Goal: Task Accomplishment & Management: Complete application form

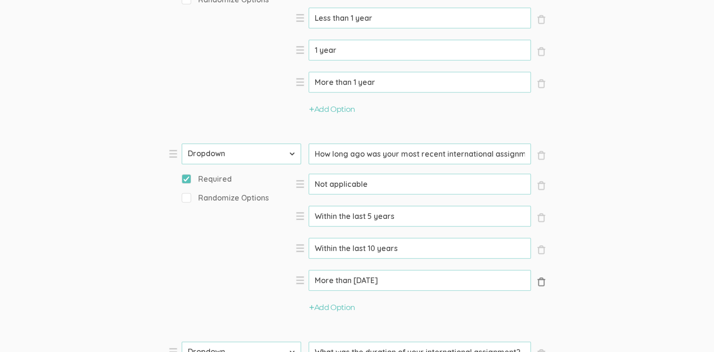
scroll to position [991, 0]
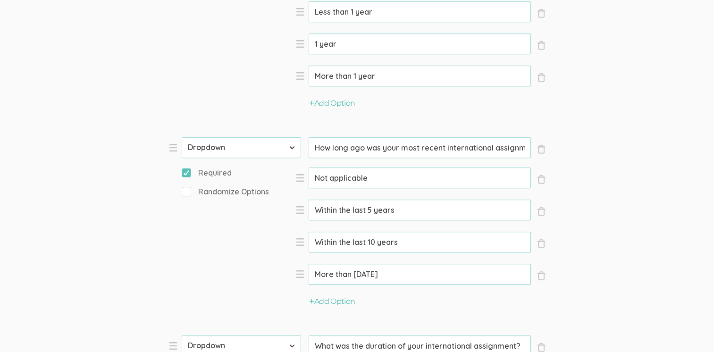
drag, startPoint x: 400, startPoint y: 167, endPoint x: 310, endPoint y: 162, distance: 89.8
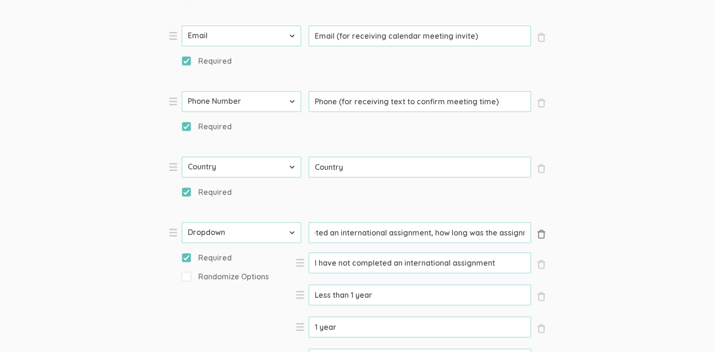
scroll to position [0, 86]
drag, startPoint x: 317, startPoint y: 24, endPoint x: 540, endPoint y: 32, distance: 222.3
click at [451, 222] on li "× Close Type First Name Last Name Email Phone Number LinkedIn Profile URL Count…" at bounding box center [309, 314] width 283 height 184
drag, startPoint x: 374, startPoint y: 86, endPoint x: 307, endPoint y: 82, distance: 66.6
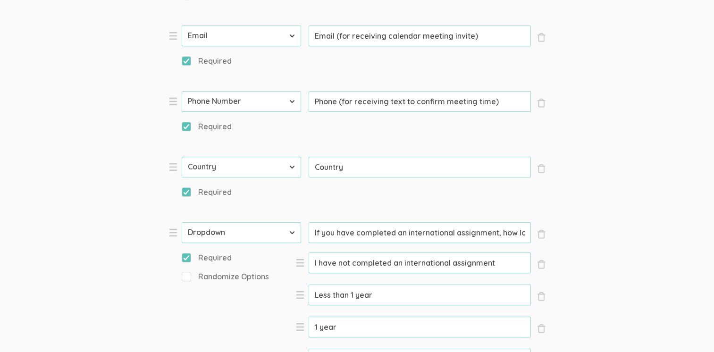
click at [306, 284] on li "× Close Option Less than 1 year (success)" at bounding box center [420, 300] width 250 height 33
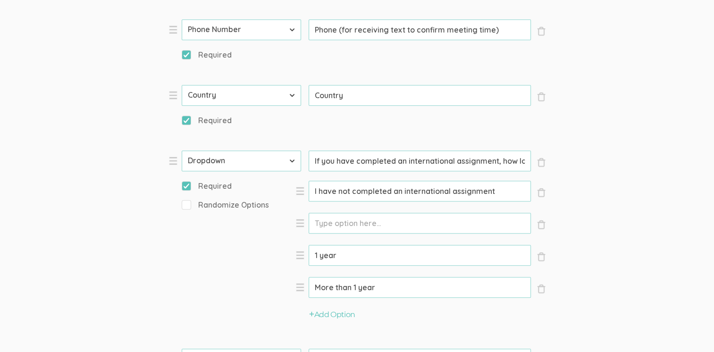
click at [319, 213] on input "Option" at bounding box center [420, 223] width 222 height 21
paste input "Less than 1 year"
type input "Less than 1 year"
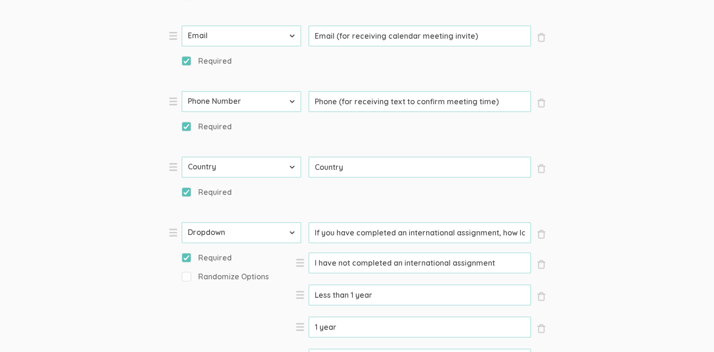
drag, startPoint x: 378, startPoint y: 86, endPoint x: 308, endPoint y: 78, distance: 70.7
click at [309, 284] on input "Less than 1 year" at bounding box center [420, 294] width 222 height 21
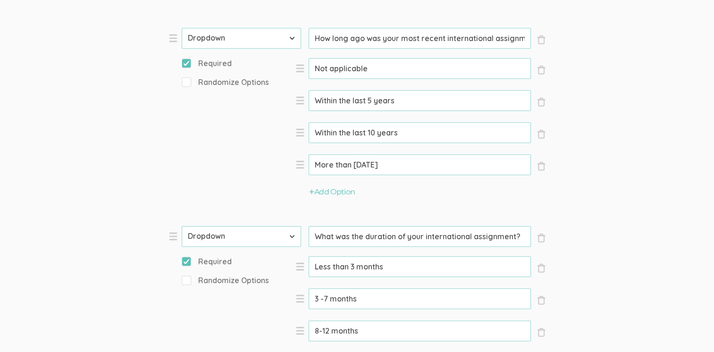
scroll to position [1038, 0]
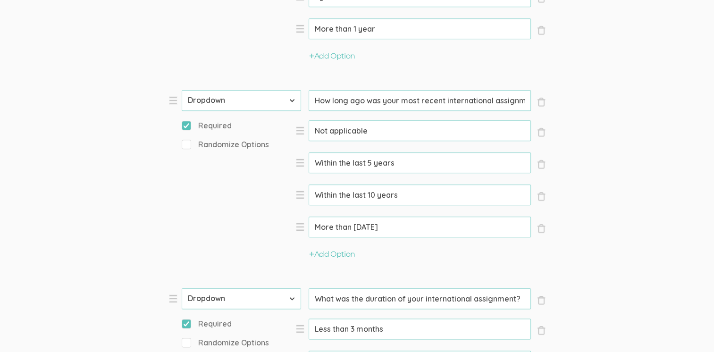
drag, startPoint x: 398, startPoint y: 123, endPoint x: 310, endPoint y: 119, distance: 87.8
click at [310, 318] on input "Less than 3 months" at bounding box center [420, 328] width 222 height 21
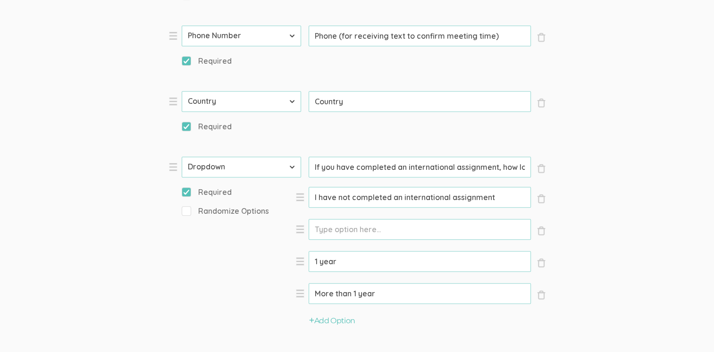
scroll to position [708, 0]
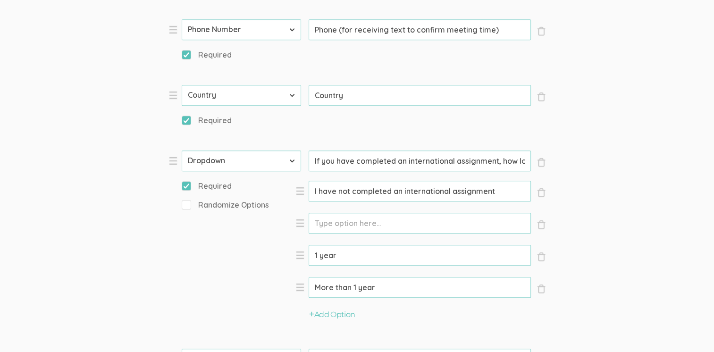
click at [319, 213] on input "Option" at bounding box center [420, 223] width 222 height 21
paste input "Less than 3 months"
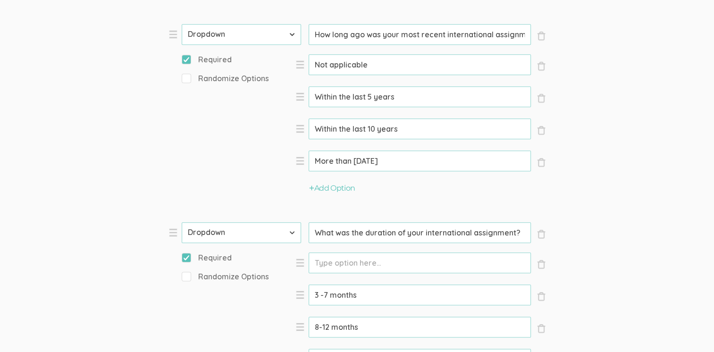
scroll to position [1038, 0]
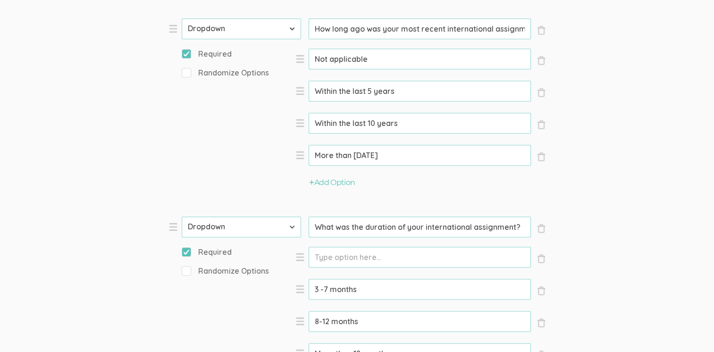
type input "Less than 3 months"
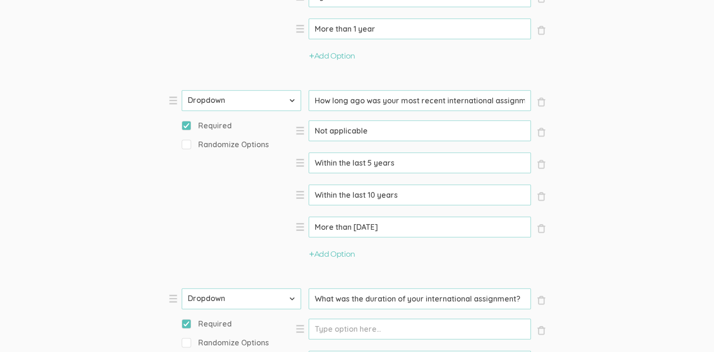
drag, startPoint x: 370, startPoint y: 156, endPoint x: 310, endPoint y: 150, distance: 59.7
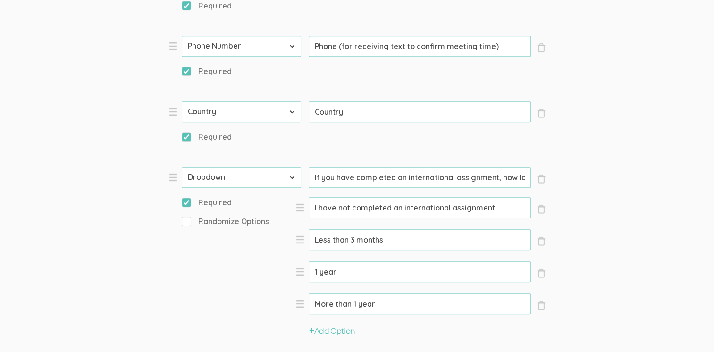
scroll to position [708, 0]
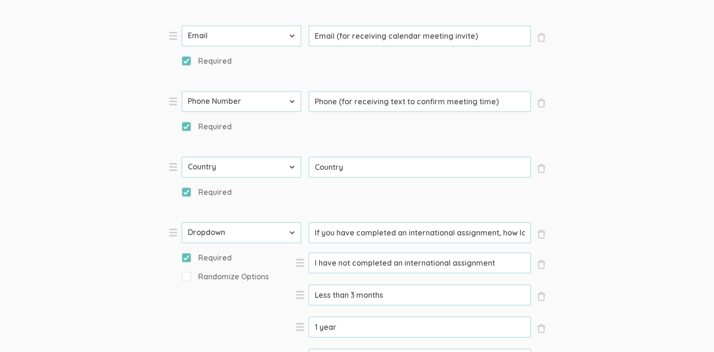
drag, startPoint x: 344, startPoint y: 117, endPoint x: 319, endPoint y: 120, distance: 25.6
click at [311, 317] on input "1 year" at bounding box center [420, 327] width 222 height 21
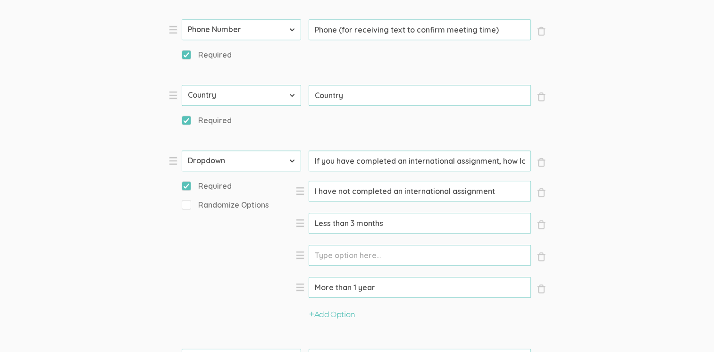
click at [322, 245] on input "Option" at bounding box center [420, 255] width 222 height 21
paste input "3 -7 months"
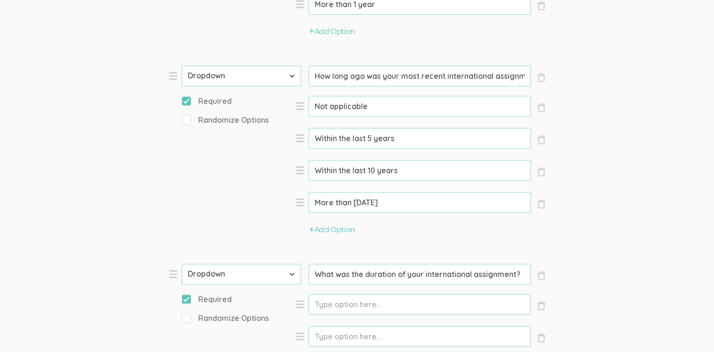
scroll to position [1038, 0]
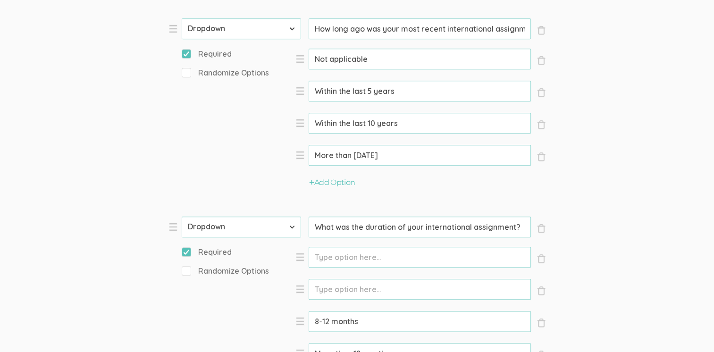
type input "3 -7 months"
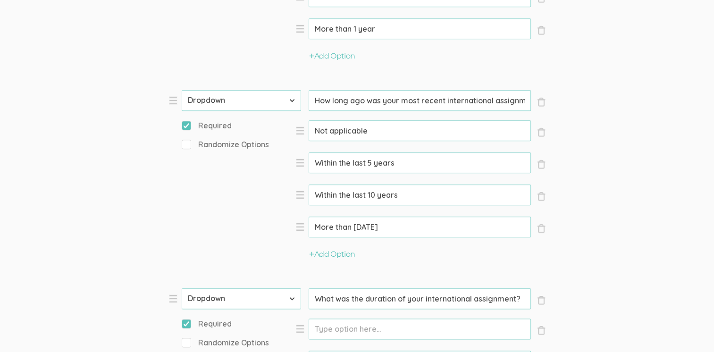
drag, startPoint x: 372, startPoint y: 183, endPoint x: 301, endPoint y: 179, distance: 70.9
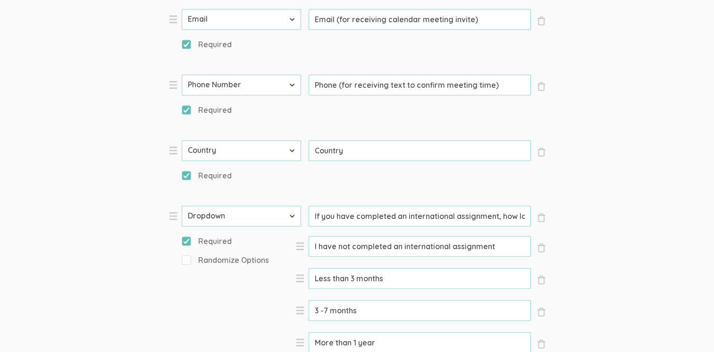
scroll to position [708, 0]
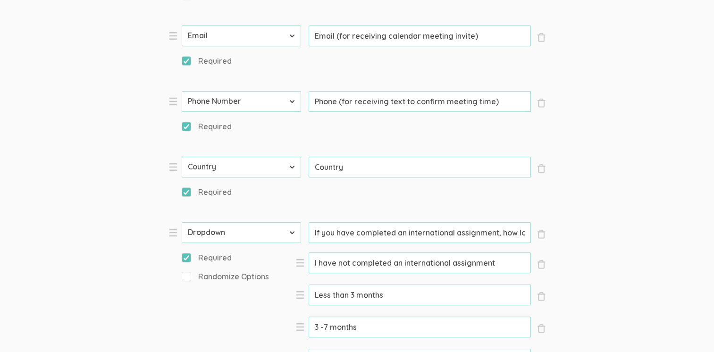
drag, startPoint x: 382, startPoint y: 154, endPoint x: 315, endPoint y: 150, distance: 67.6
click at [315, 349] on input "More than 1 year" at bounding box center [420, 359] width 222 height 21
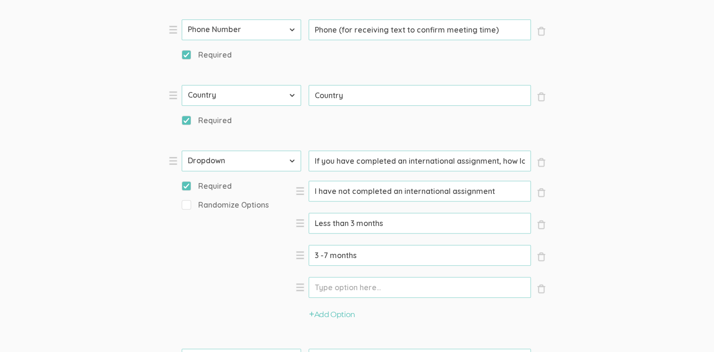
click at [319, 277] on input "Option" at bounding box center [420, 287] width 222 height 21
paste input "8-12 months"
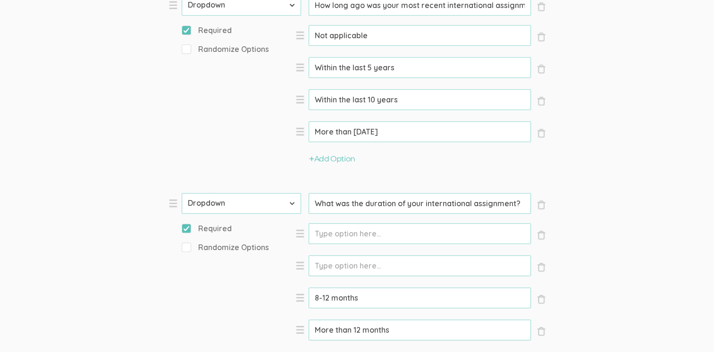
scroll to position [1085, 0]
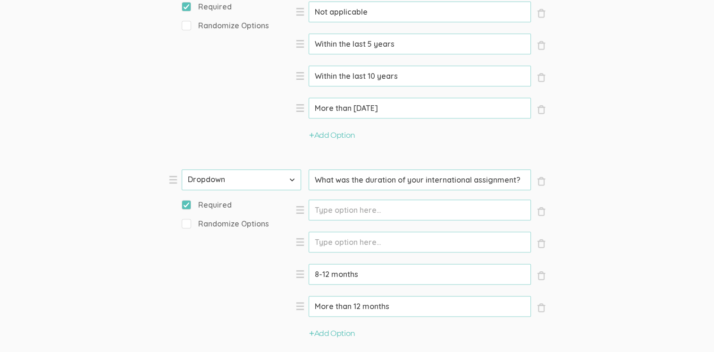
type input "8-12 months"
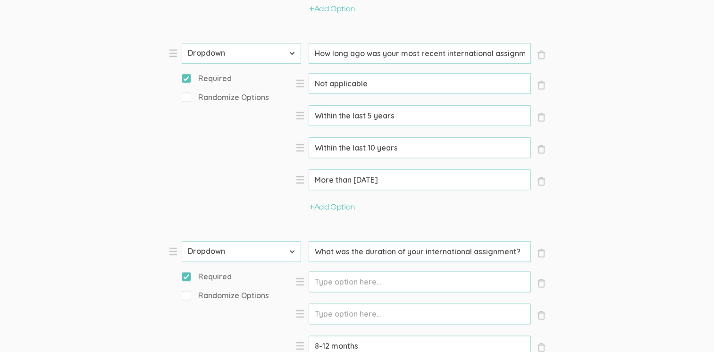
drag, startPoint x: 337, startPoint y: 133, endPoint x: 379, endPoint y: 157, distance: 48.6
click at [296, 271] on ol "× Close Option (success) × Close Option (success) × Close Option 8-12 months (s…" at bounding box center [420, 335] width 250 height 129
drag, startPoint x: 406, startPoint y: 169, endPoint x: 315, endPoint y: 167, distance: 90.6
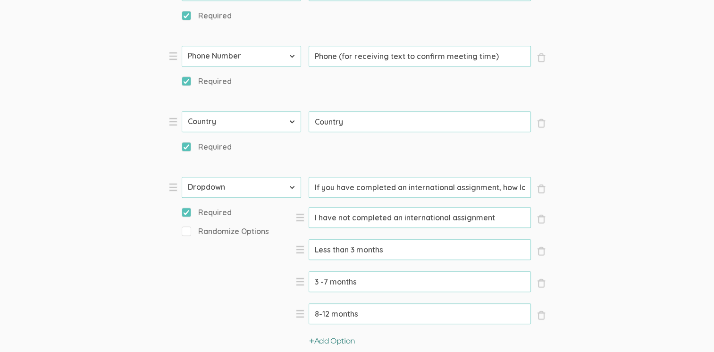
scroll to position [755, 0]
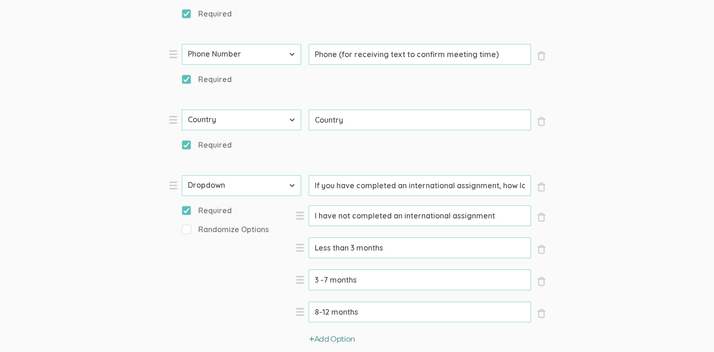
click at [313, 335] on icon "button" at bounding box center [311, 338] width 5 height 6
click at [319, 334] on input "Option" at bounding box center [420, 344] width 222 height 21
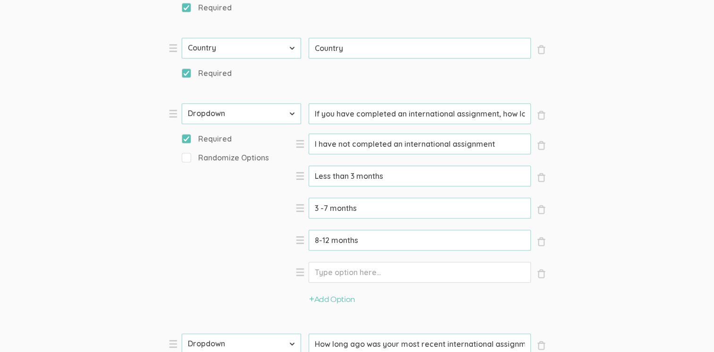
paste input "More than 12 months"
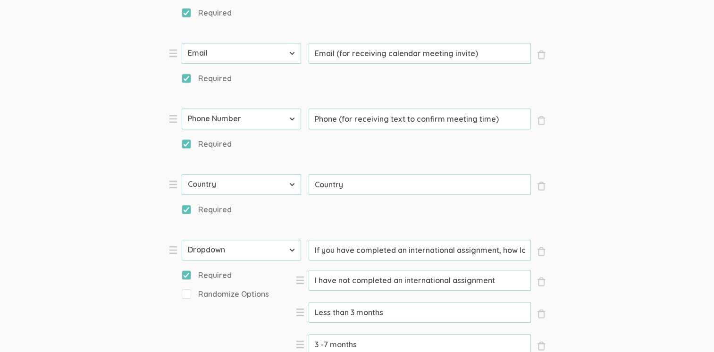
scroll to position [613, 0]
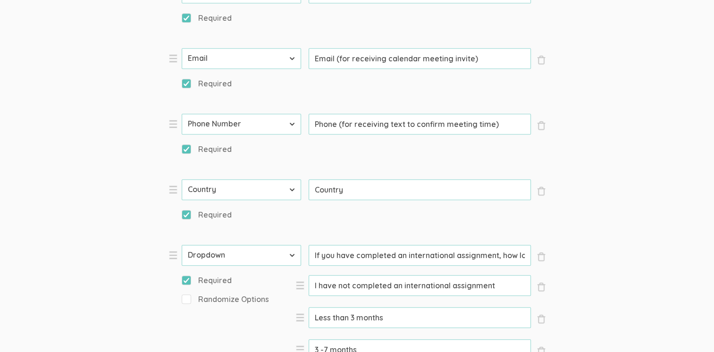
type input "More than 12 months"
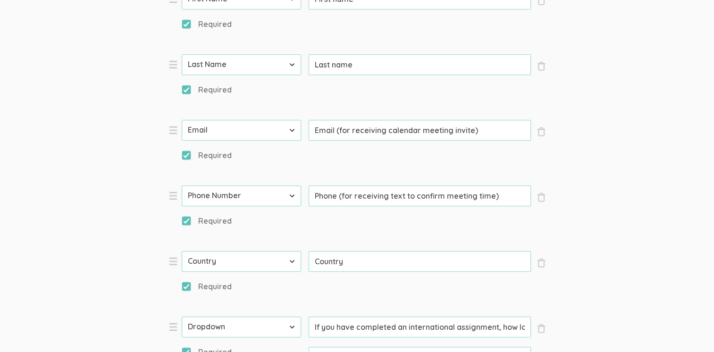
scroll to position [0, 86]
drag, startPoint x: 313, startPoint y: 120, endPoint x: 570, endPoint y: 139, distance: 257.3
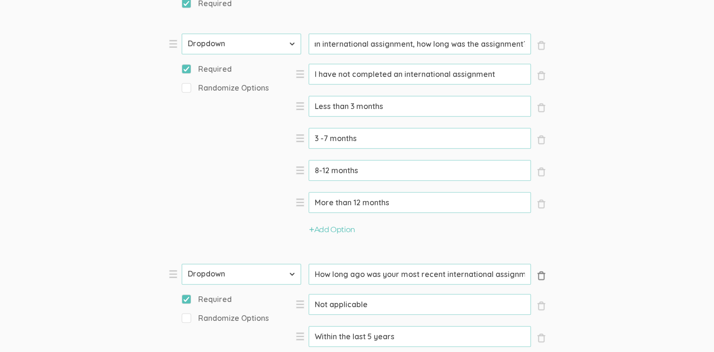
scroll to position [0, 0]
click at [542, 271] on span "×" at bounding box center [540, 275] width 9 height 9
type input "What was the duration of your international assignment?"
type input "More than 12 months"
select select "11"
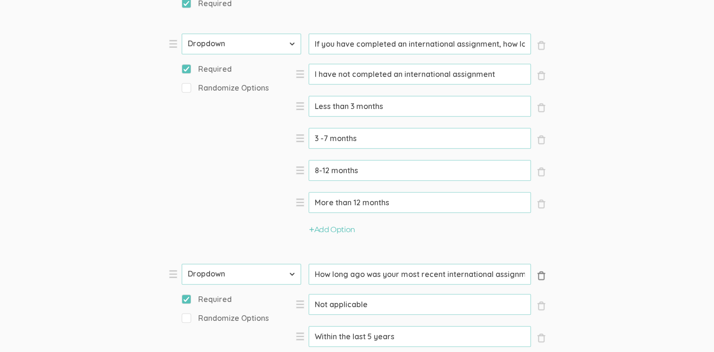
type input "I will use [Venue] for my chat"
type input "I agree to this study's [Consent Form]([URL][DOMAIN_NAME])"
click at [540, 271] on span "×" at bounding box center [540, 275] width 9 height 9
select select "11"
type input "I will use [Venue] for my chat"
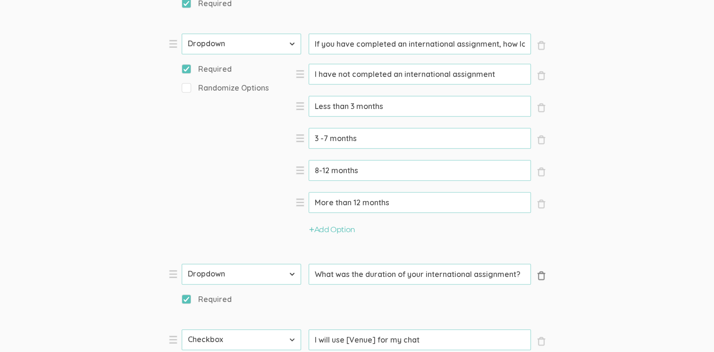
type input "I agree to this study's [Consent Form]([URL][DOMAIN_NAME])"
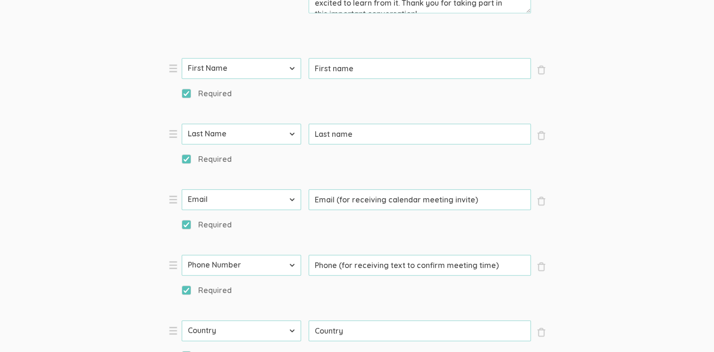
scroll to position [519, 0]
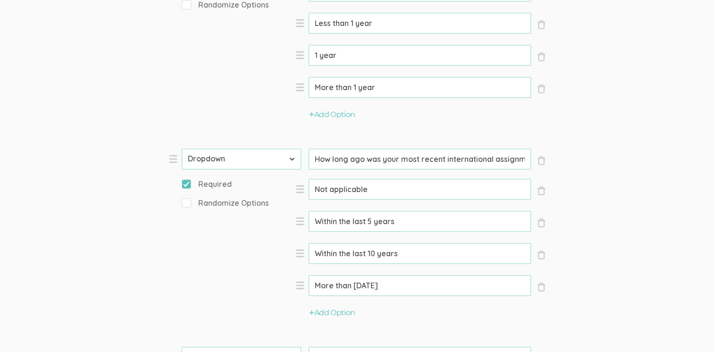
scroll to position [991, 0]
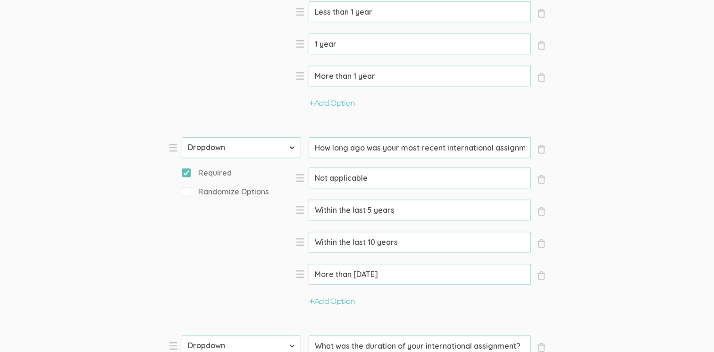
drag, startPoint x: 400, startPoint y: 169, endPoint x: 309, endPoint y: 167, distance: 91.5
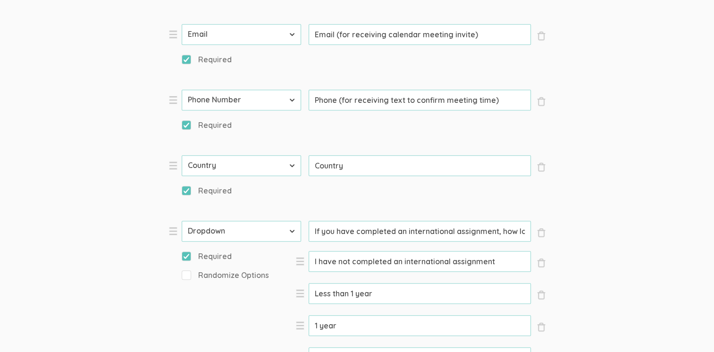
scroll to position [660, 0]
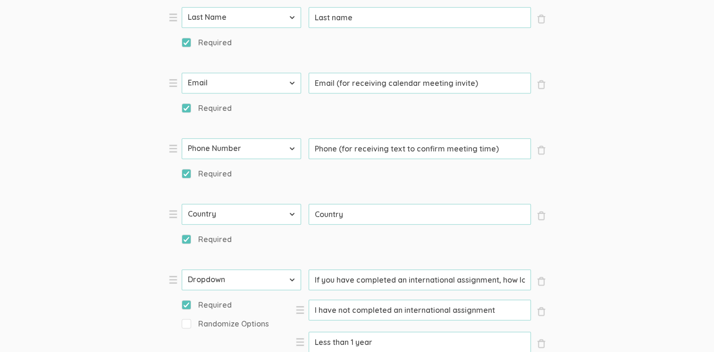
drag, startPoint x: 379, startPoint y: 134, endPoint x: 315, endPoint y: 133, distance: 63.7
click at [315, 332] on input "Less than 1 year" at bounding box center [420, 342] width 222 height 21
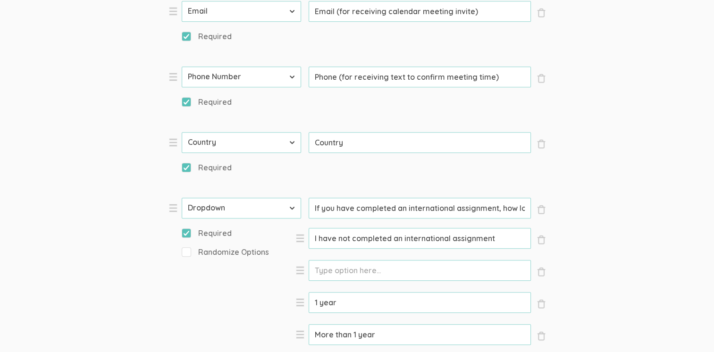
click at [315, 260] on input "Option" at bounding box center [420, 270] width 222 height 21
paste input "Less than 3 months"
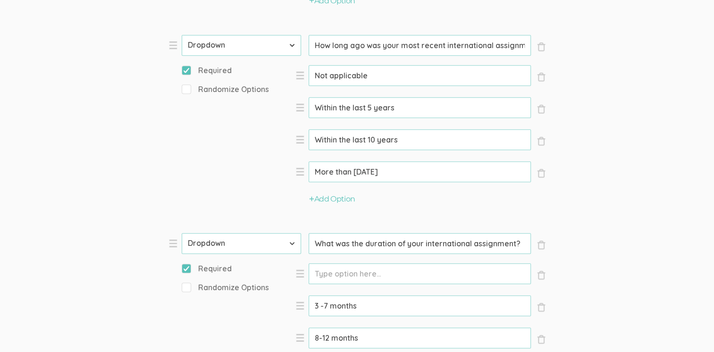
scroll to position [1038, 0]
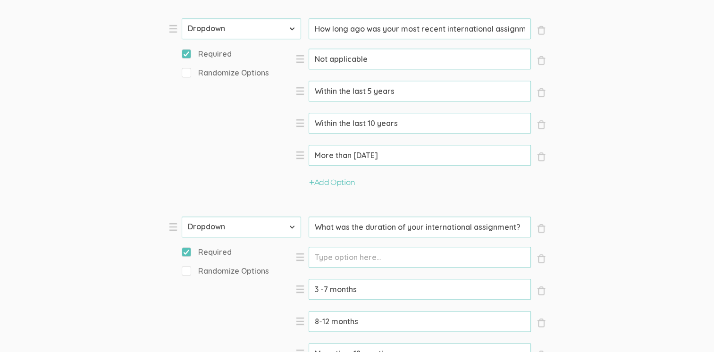
type input "Less than 3 months"
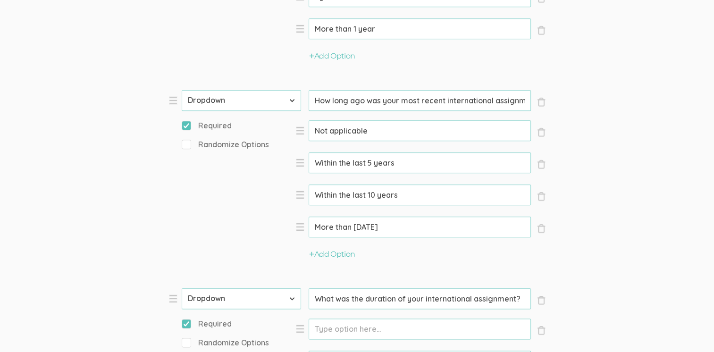
drag, startPoint x: 366, startPoint y: 154, endPoint x: 304, endPoint y: 150, distance: 62.4
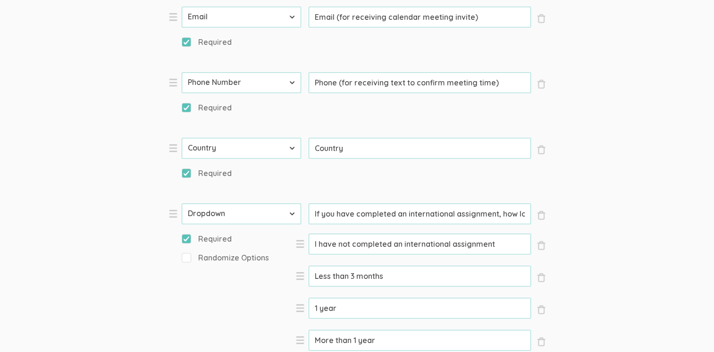
scroll to position [708, 0]
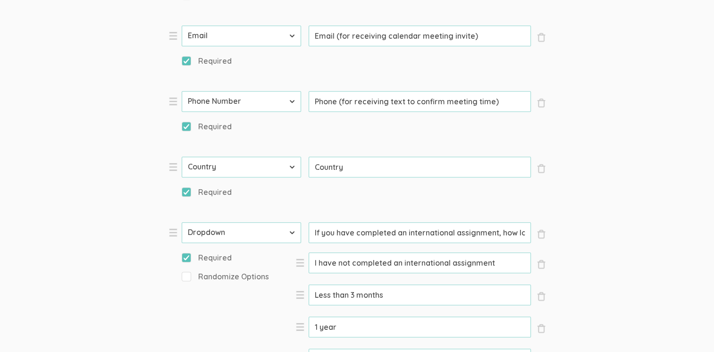
drag, startPoint x: 342, startPoint y: 115, endPoint x: 310, endPoint y: 118, distance: 31.8
click at [310, 317] on input "1 year" at bounding box center [420, 327] width 222 height 21
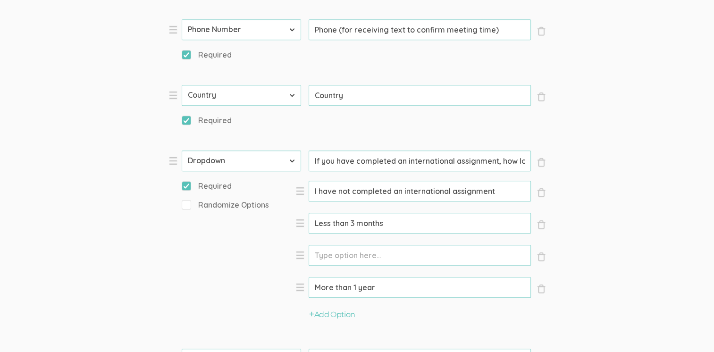
click at [314, 245] on input "Option" at bounding box center [420, 255] width 222 height 21
paste input "3 -7 months"
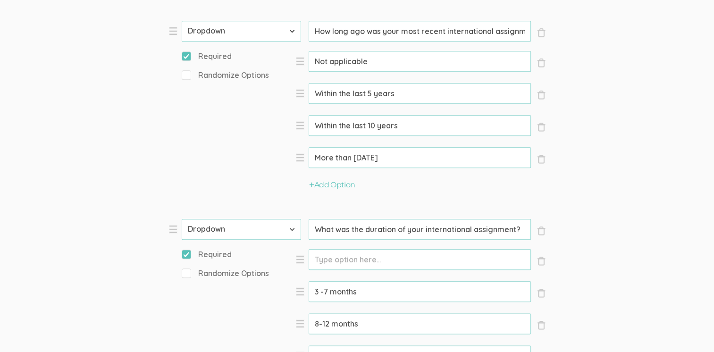
scroll to position [1038, 0]
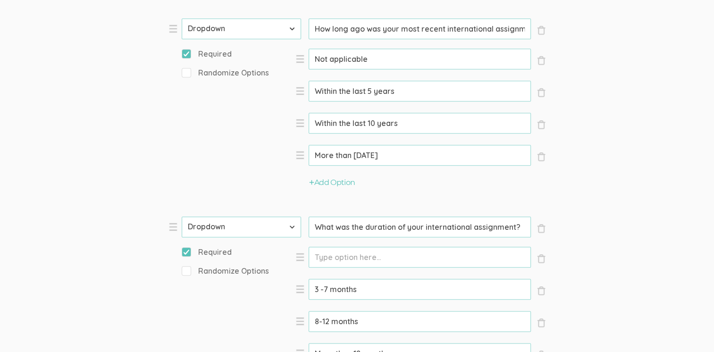
type input "3 -7 months"
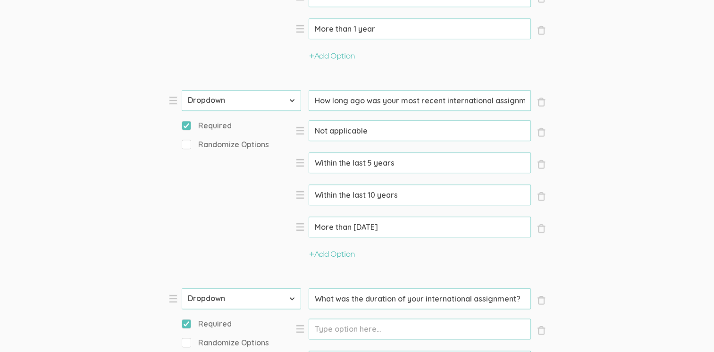
drag, startPoint x: 359, startPoint y: 186, endPoint x: 310, endPoint y: 181, distance: 49.3
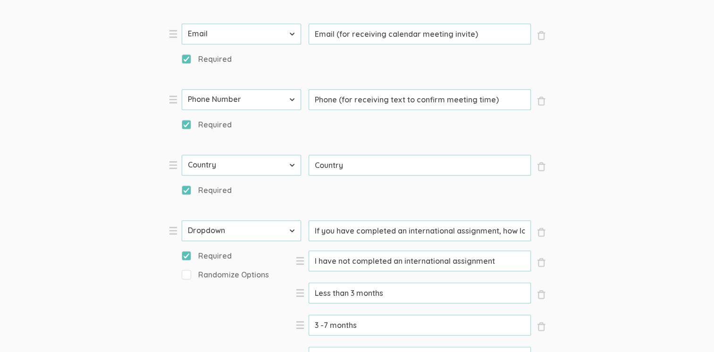
scroll to position [708, 0]
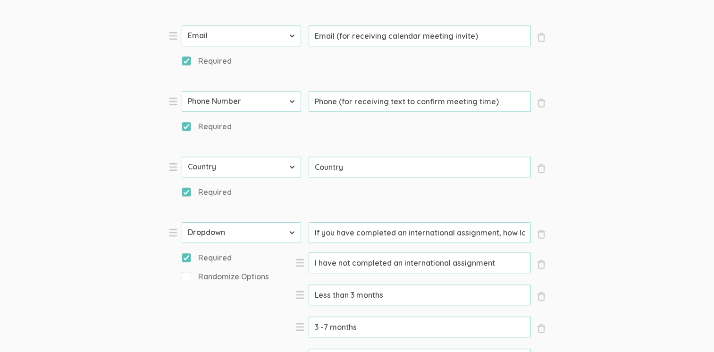
drag, startPoint x: 383, startPoint y: 152, endPoint x: 315, endPoint y: 154, distance: 67.5
click at [316, 349] on input "More than 1 year" at bounding box center [420, 359] width 222 height 21
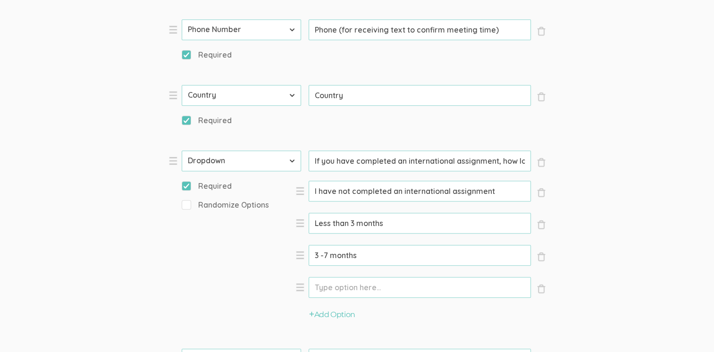
click at [314, 277] on input "Option" at bounding box center [420, 287] width 222 height 21
paste input "8-12 months"
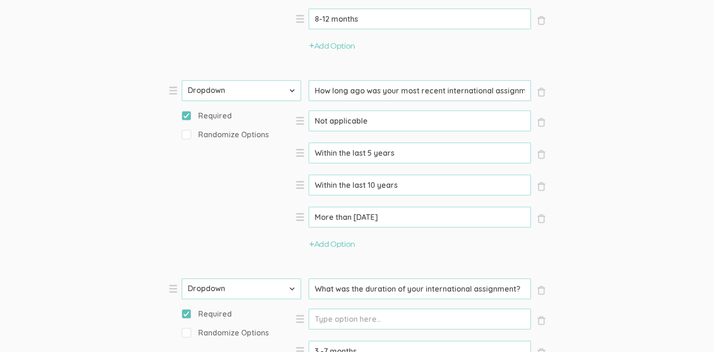
scroll to position [1038, 0]
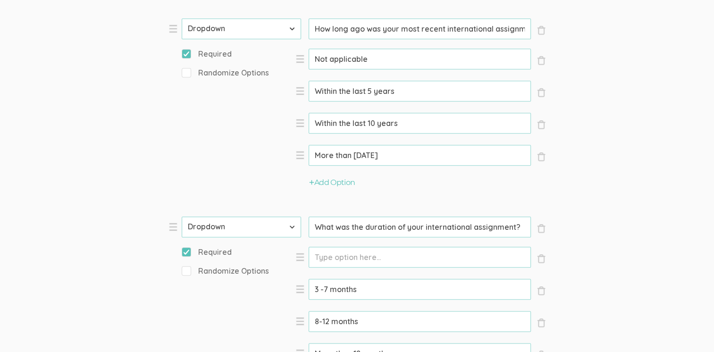
type input "8-12 months"
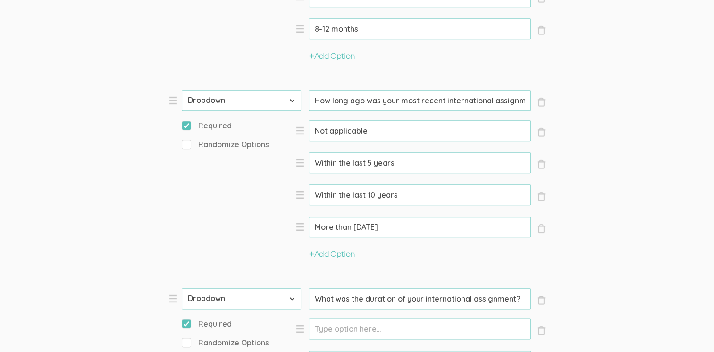
drag, startPoint x: 399, startPoint y: 218, endPoint x: 310, endPoint y: 216, distance: 88.7
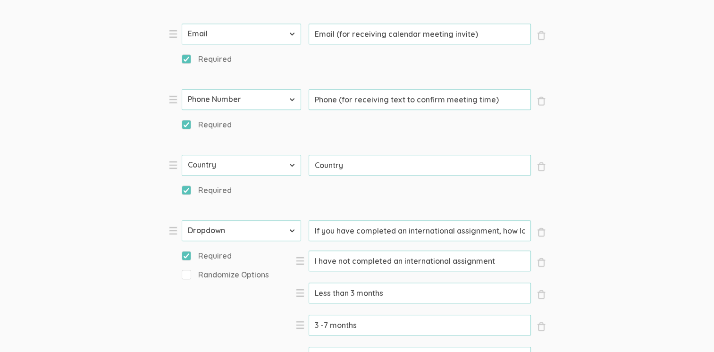
scroll to position [708, 0]
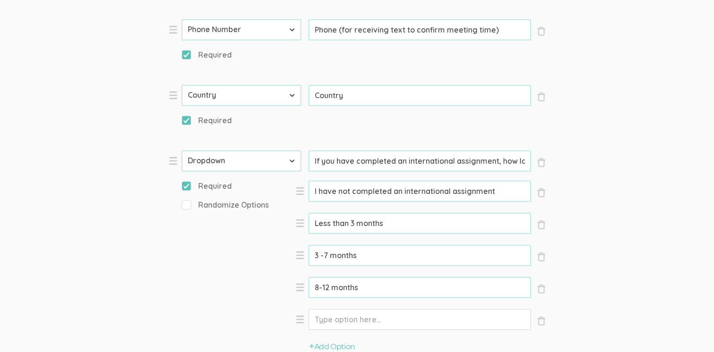
paste input "More than 12 months"
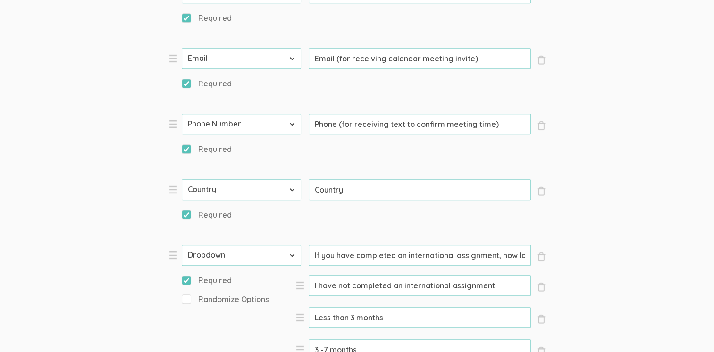
scroll to position [660, 0]
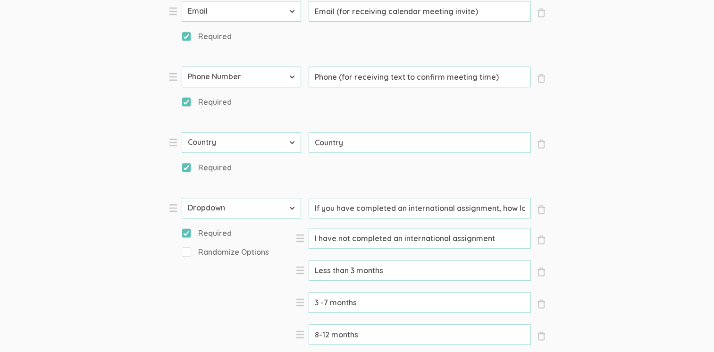
type input "More than 12 months"
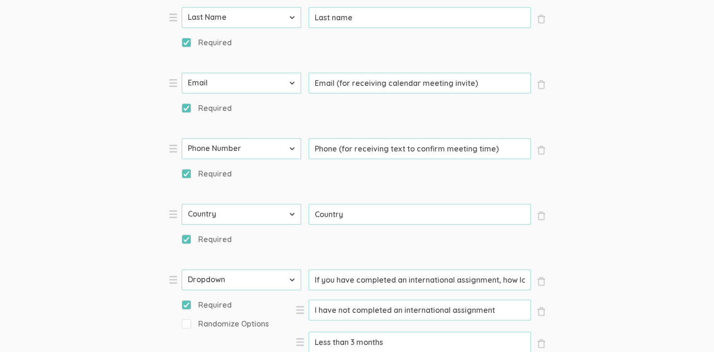
scroll to position [0, 86]
drag, startPoint x: 312, startPoint y: 69, endPoint x: 596, endPoint y: 66, distance: 283.5
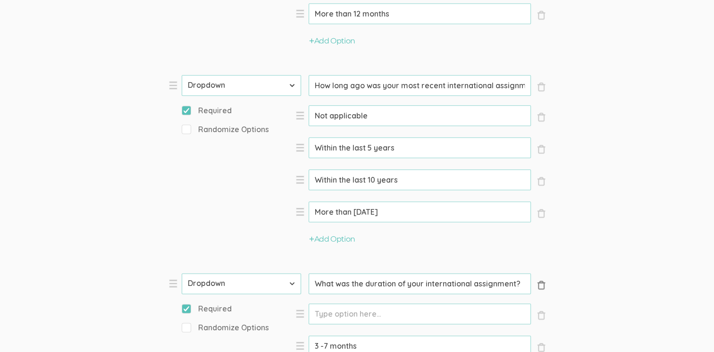
scroll to position [0, 0]
click at [542, 280] on span "×" at bounding box center [540, 284] width 9 height 9
select select "11"
type input "I will use [Venue] for my chat"
type input "I agree to this study's [Consent Form]([URL][DOMAIN_NAME])"
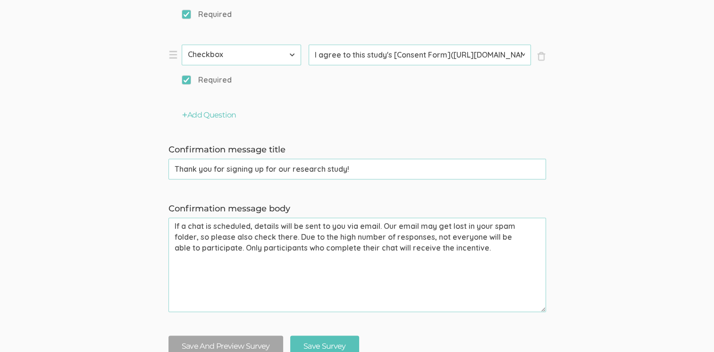
scroll to position [1385, 0]
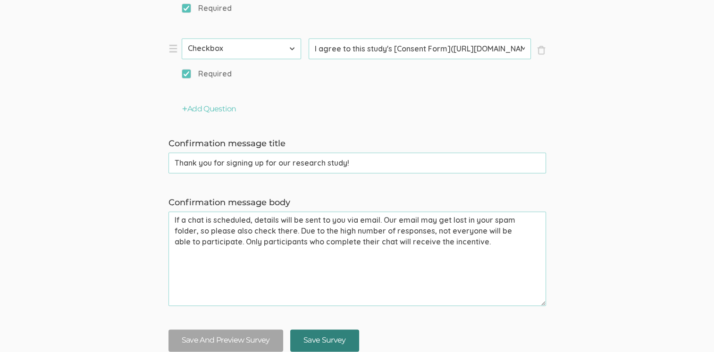
click at [334, 329] on input "Save Survey" at bounding box center [324, 340] width 69 height 22
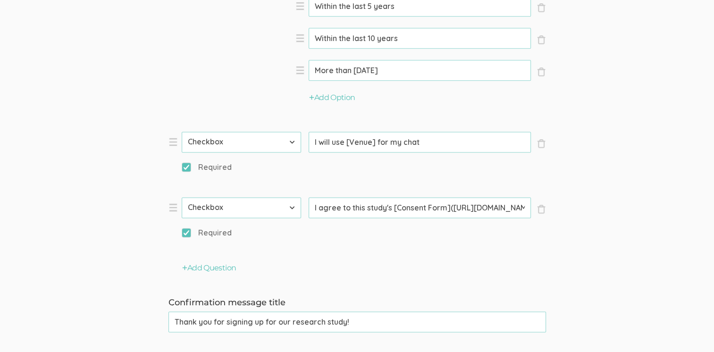
scroll to position [1368, 0]
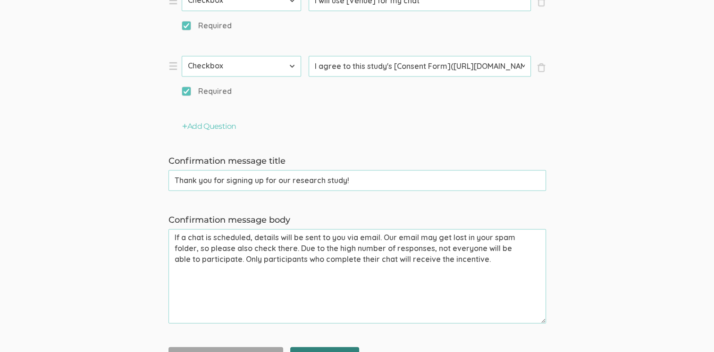
click at [316, 347] on input "Save Survey" at bounding box center [324, 358] width 69 height 22
click at [329, 347] on input "Save Survey" at bounding box center [324, 358] width 69 height 22
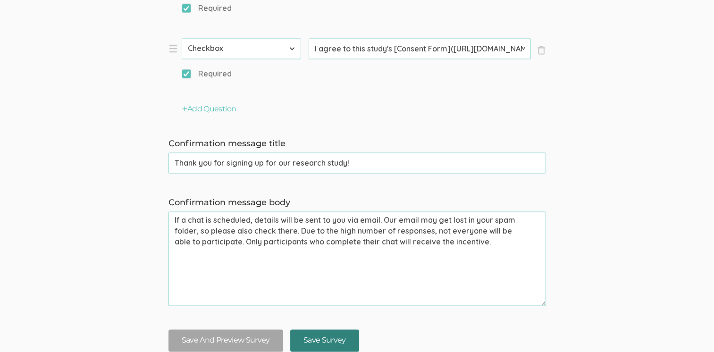
click at [328, 329] on input "Save Survey" at bounding box center [324, 340] width 69 height 22
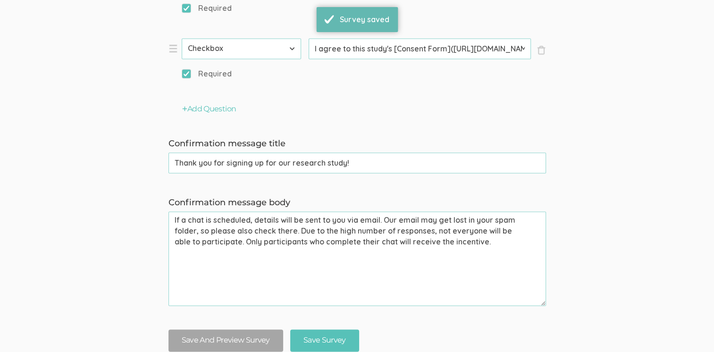
scroll to position [0, 0]
